Goal: Complete application form: Complete application form

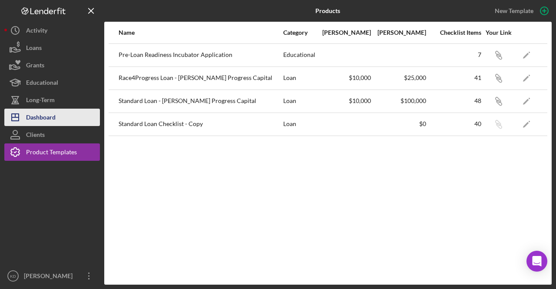
click at [42, 118] on div "Dashboard" at bounding box center [41, 119] width 30 height 20
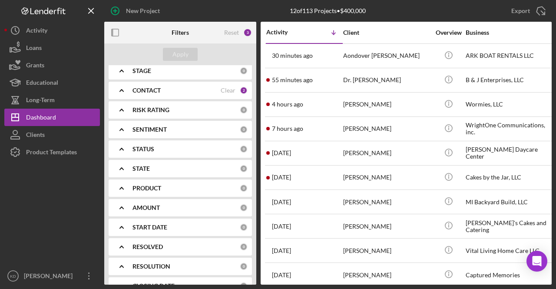
scroll to position [87, 0]
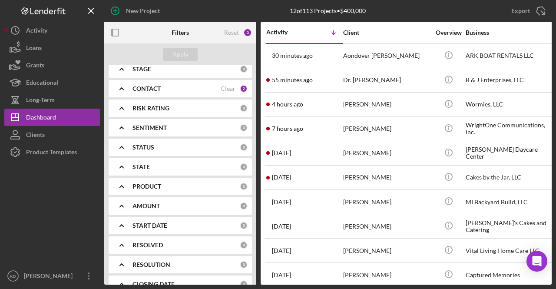
click at [122, 87] on icon "Icon/Expander" at bounding box center [122, 89] width 22 height 22
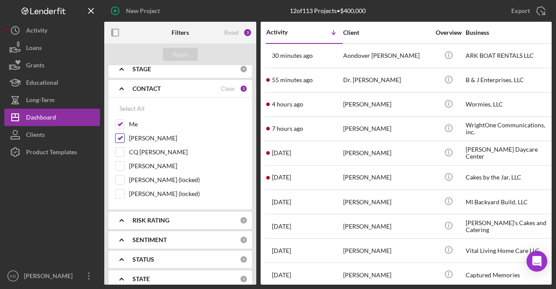
click at [118, 139] on input "[PERSON_NAME]" at bounding box center [120, 138] width 9 height 9
checkbox input "false"
click at [177, 54] on div "Apply" at bounding box center [180, 54] width 16 height 13
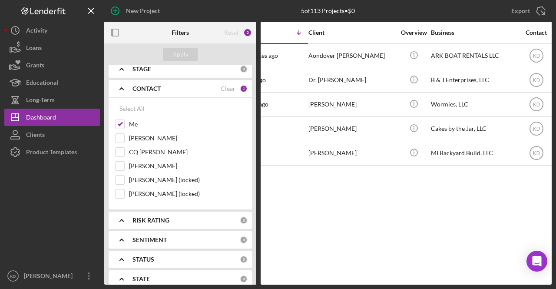
scroll to position [0, 0]
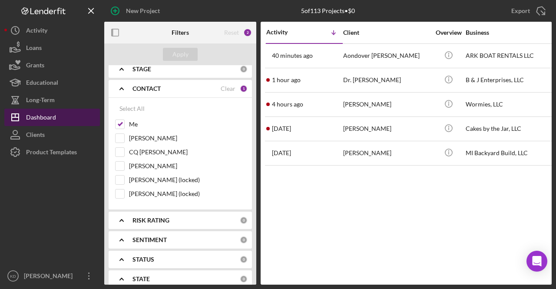
click at [54, 119] on div "Dashboard" at bounding box center [41, 119] width 30 height 20
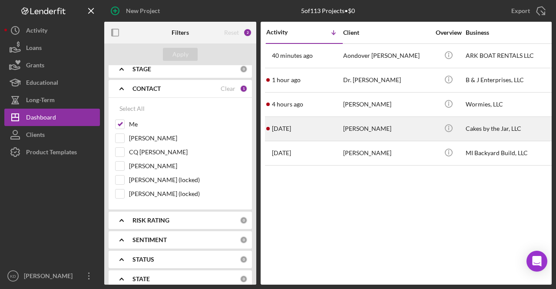
click at [425, 127] on div "[PERSON_NAME]" at bounding box center [386, 128] width 87 height 23
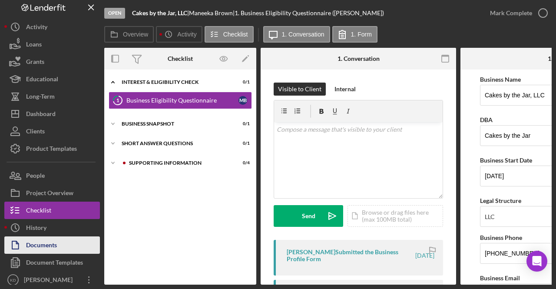
scroll to position [7, 0]
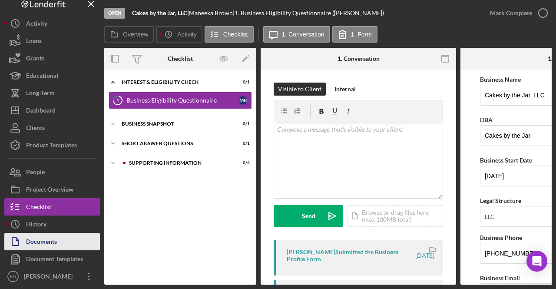
click at [52, 241] on div "Documents" at bounding box center [41, 243] width 31 height 20
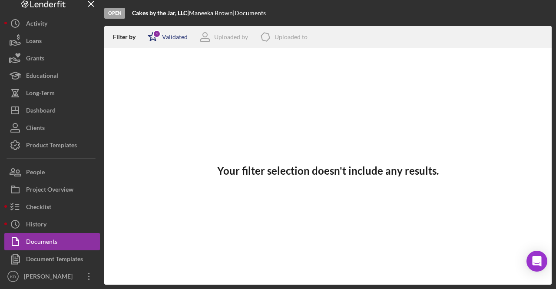
click at [166, 36] on div "Validated" at bounding box center [175, 36] width 26 height 7
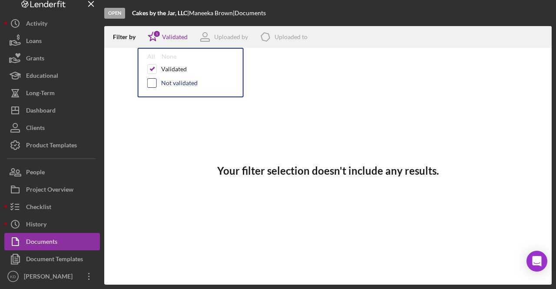
click at [153, 81] on input "checkbox" at bounding box center [152, 83] width 9 height 9
checkbox input "true"
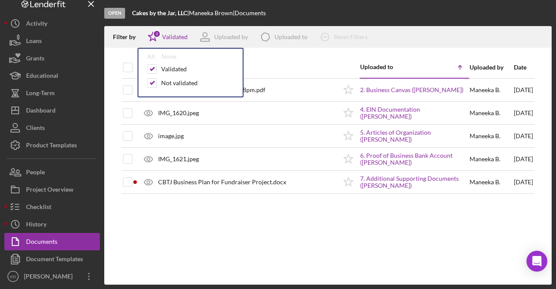
click at [247, 237] on div "Document Uploaded to Icon/Table Sort Arrow Uploaded by Date Business Canvas -- …" at bounding box center [327, 170] width 447 height 228
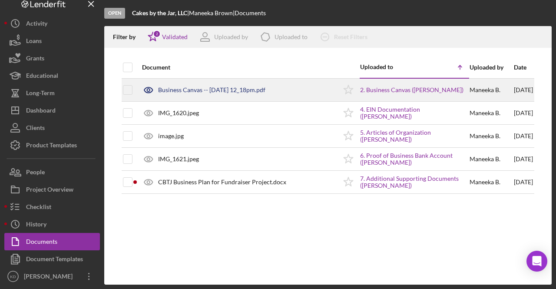
click at [230, 84] on div "Business Canvas -- [DATE] 12_18pm.pdf" at bounding box center [237, 90] width 199 height 22
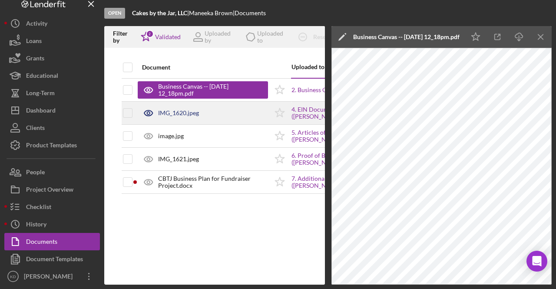
click at [179, 112] on div "IMG_1620.jpeg" at bounding box center [178, 112] width 41 height 7
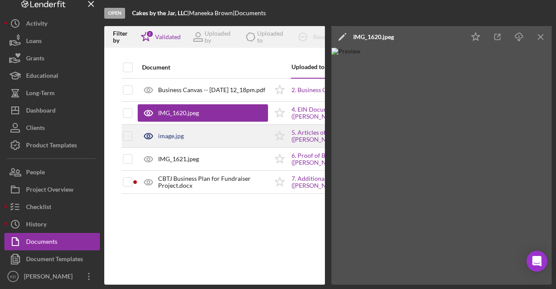
click at [191, 139] on div "image.jpg" at bounding box center [203, 136] width 130 height 22
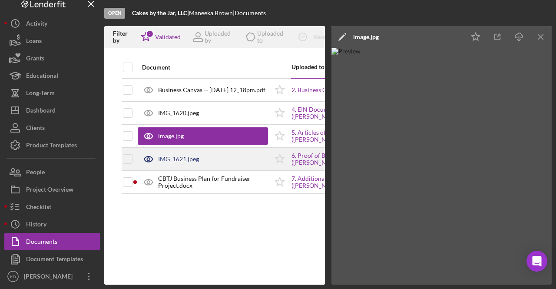
click at [202, 164] on div "IMG_1621.jpeg" at bounding box center [203, 159] width 130 height 22
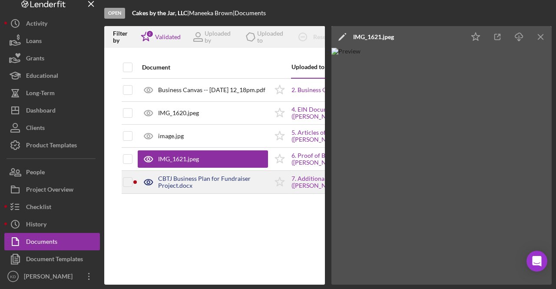
click at [220, 188] on div "CBTJ Business Plan for Fundraiser Project.docx" at bounding box center [203, 182] width 130 height 22
